Goal: Task Accomplishment & Management: Complete application form

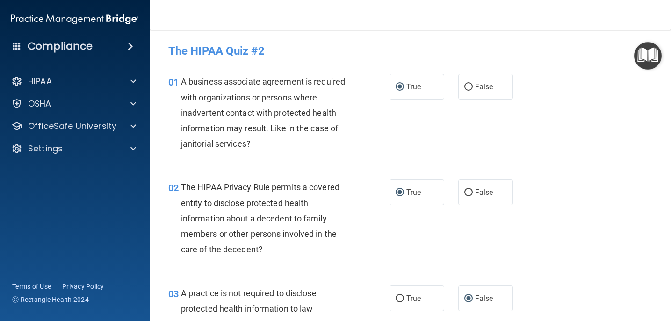
drag, startPoint x: 427, startPoint y: 136, endPoint x: 533, endPoint y: 106, distance: 109.9
click at [532, 106] on div "01 A business associate agreement is required with organizations or persons whe…" at bounding box center [410, 115] width 498 height 106
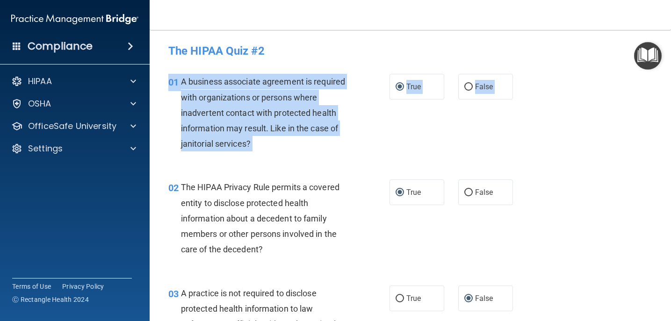
drag, startPoint x: 552, startPoint y: 127, endPoint x: 535, endPoint y: 170, distance: 46.2
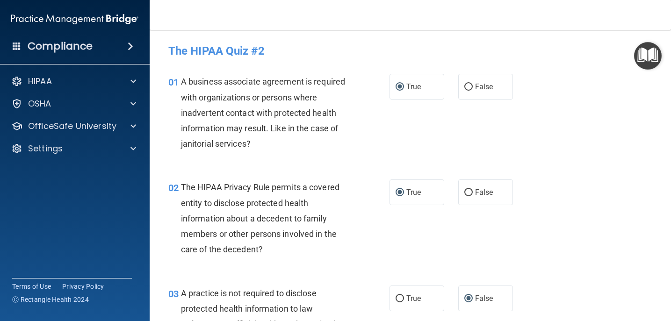
drag, startPoint x: 535, startPoint y: 169, endPoint x: 573, endPoint y: 189, distance: 43.1
click at [573, 191] on div "02 The HIPAA Privacy Rule permits a covered entity to disclose protected health…" at bounding box center [410, 221] width 498 height 106
click at [665, 201] on main "- The HIPAA Quiz #2 This quiz doesn’t expire until [DATE]. Are you sure you wan…" at bounding box center [410, 175] width 521 height 291
drag, startPoint x: 659, startPoint y: 172, endPoint x: 656, endPoint y: 238, distance: 65.5
click at [657, 240] on main "- The HIPAA Quiz #2 This quiz doesn’t expire until [DATE]. Are you sure you wan…" at bounding box center [410, 175] width 521 height 291
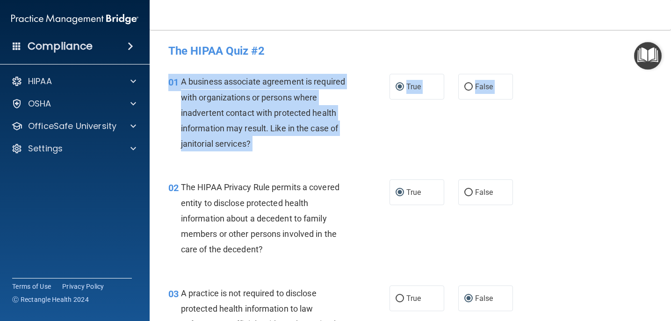
drag, startPoint x: 625, startPoint y: 215, endPoint x: 615, endPoint y: 163, distance: 53.0
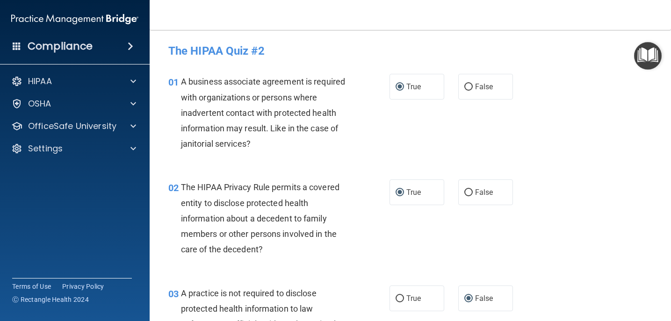
click at [615, 165] on div "01 A business associate agreement is required with organizations or persons whe…" at bounding box center [410, 115] width 498 height 106
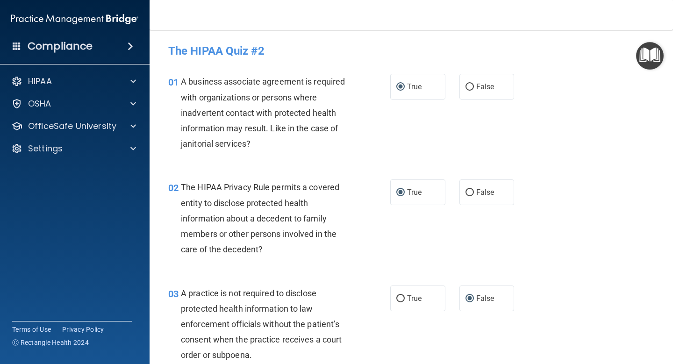
click at [502, 39] on div "The HIPAA Quiz #2" at bounding box center [411, 50] width 500 height 23
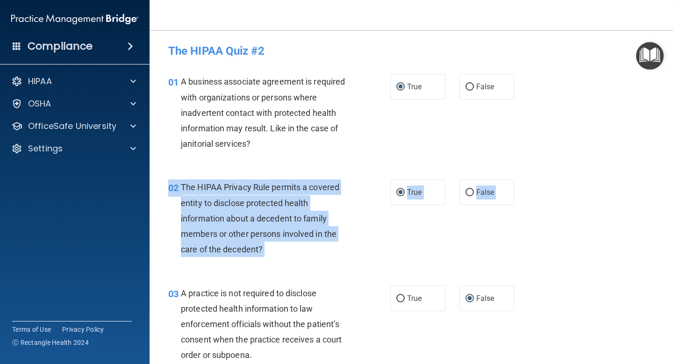
drag, startPoint x: 672, startPoint y: 252, endPoint x: 672, endPoint y: 276, distance: 24.3
click at [670, 277] on main "- The HIPAA Quiz #2 This quiz doesn’t expire until [DATE]. Are you sure you wan…" at bounding box center [411, 197] width 523 height 334
click at [670, 256] on main "- The HIPAA Quiz #2 This quiz doesn’t expire until [DATE]. Are you sure you wan…" at bounding box center [411, 197] width 523 height 334
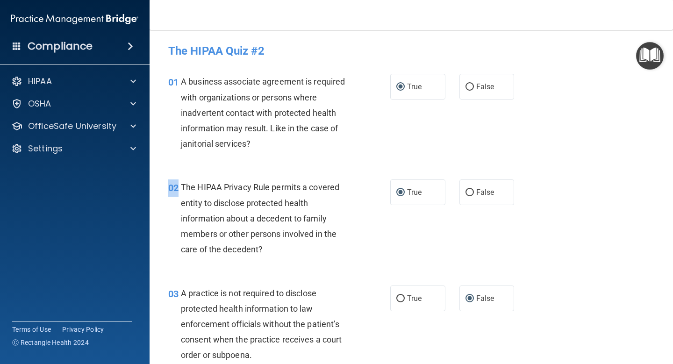
click at [670, 255] on main "- The HIPAA Quiz #2 This quiz doesn’t expire until [DATE]. Are you sure you wan…" at bounding box center [411, 197] width 523 height 334
drag, startPoint x: 672, startPoint y: 254, endPoint x: 642, endPoint y: 250, distance: 30.7
click at [642, 250] on main "- The HIPAA Quiz #2 This quiz doesn’t expire until [DATE]. Are you sure you wan…" at bounding box center [411, 197] width 523 height 334
click at [649, 58] on img "Open Resource Center" at bounding box center [650, 56] width 28 height 28
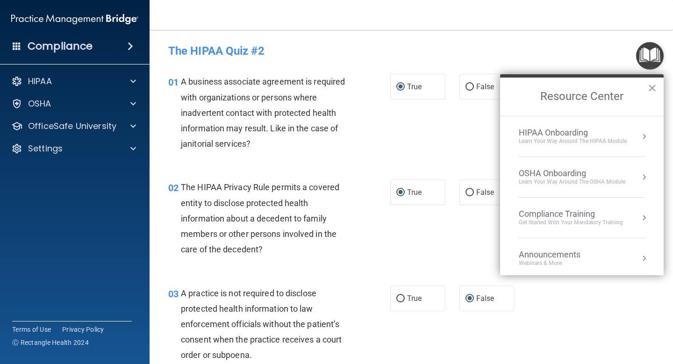
click at [618, 55] on h4 "The HIPAA Quiz #2" at bounding box center [411, 51] width 486 height 12
